Goal: Register for event/course

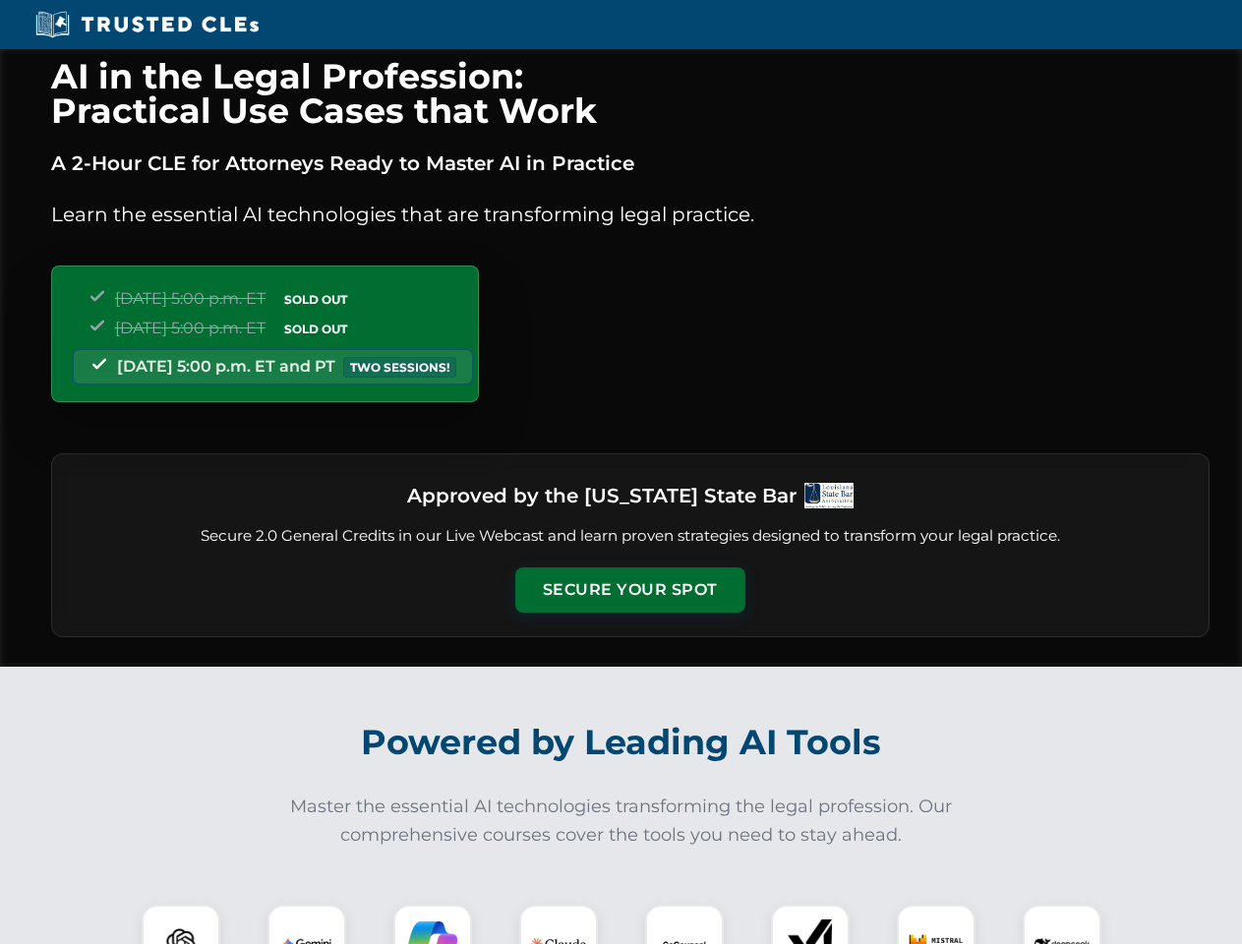
click at [630, 590] on button "Secure Your Spot" at bounding box center [630, 590] width 230 height 45
click at [181, 925] on img at bounding box center [180, 944] width 57 height 57
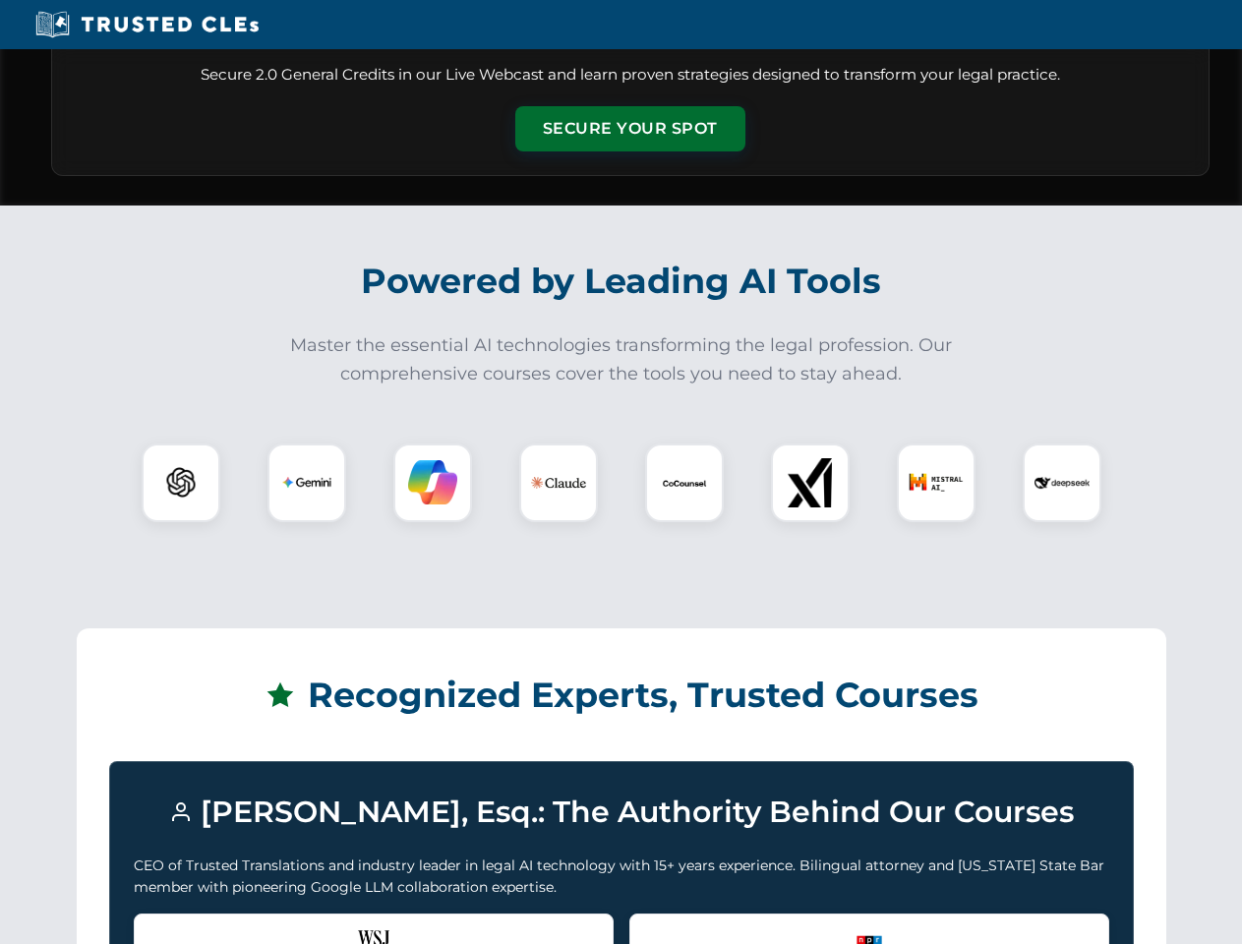
click at [307, 925] on div "Recognized by the WSJ [PERSON_NAME] was featured for his expertise in AI legal …" at bounding box center [374, 953] width 480 height 79
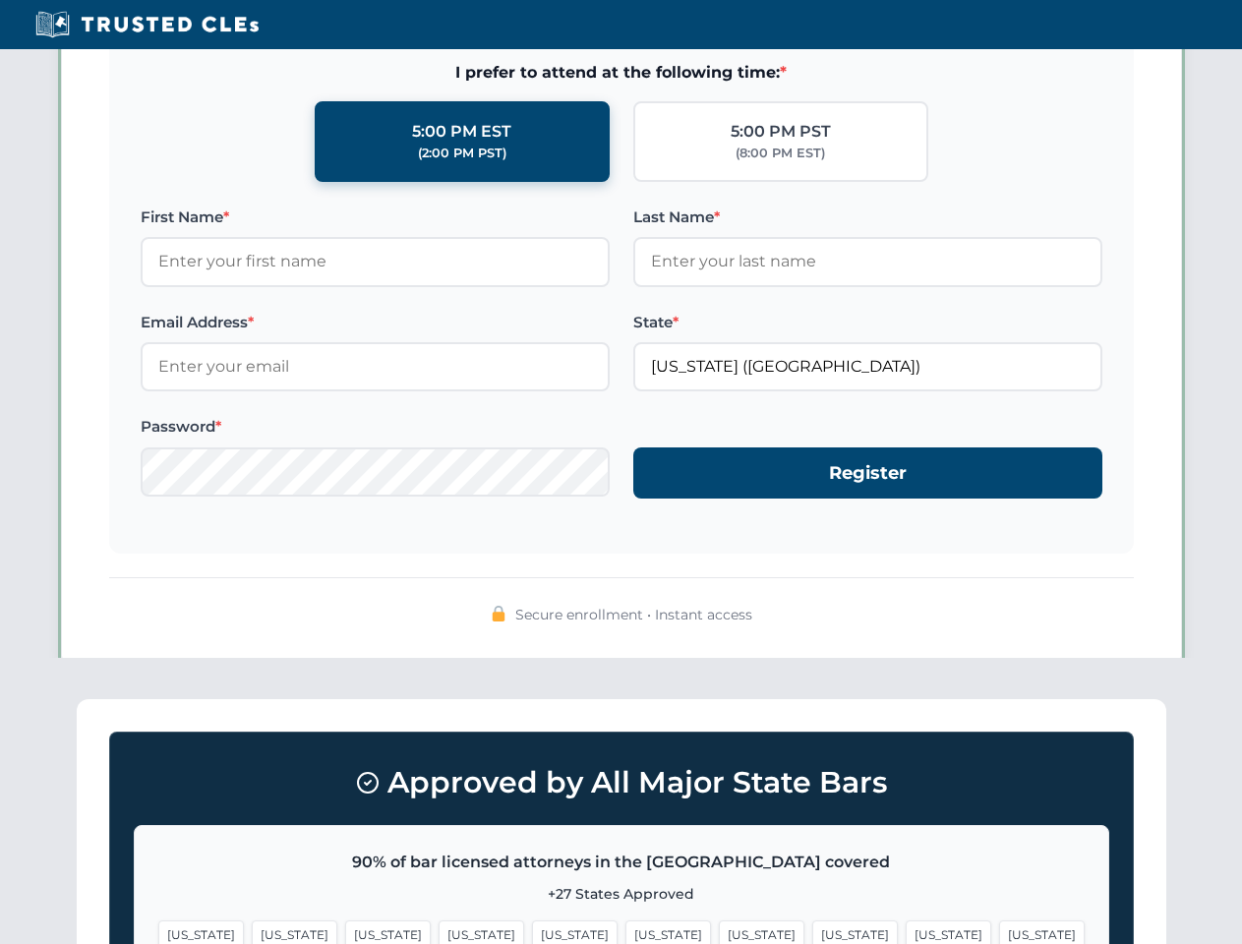
click at [719, 925] on span "[US_STATE]" at bounding box center [762, 935] width 86 height 29
click at [906, 925] on span "[US_STATE]" at bounding box center [949, 935] width 86 height 29
